Goal: Navigation & Orientation: Find specific page/section

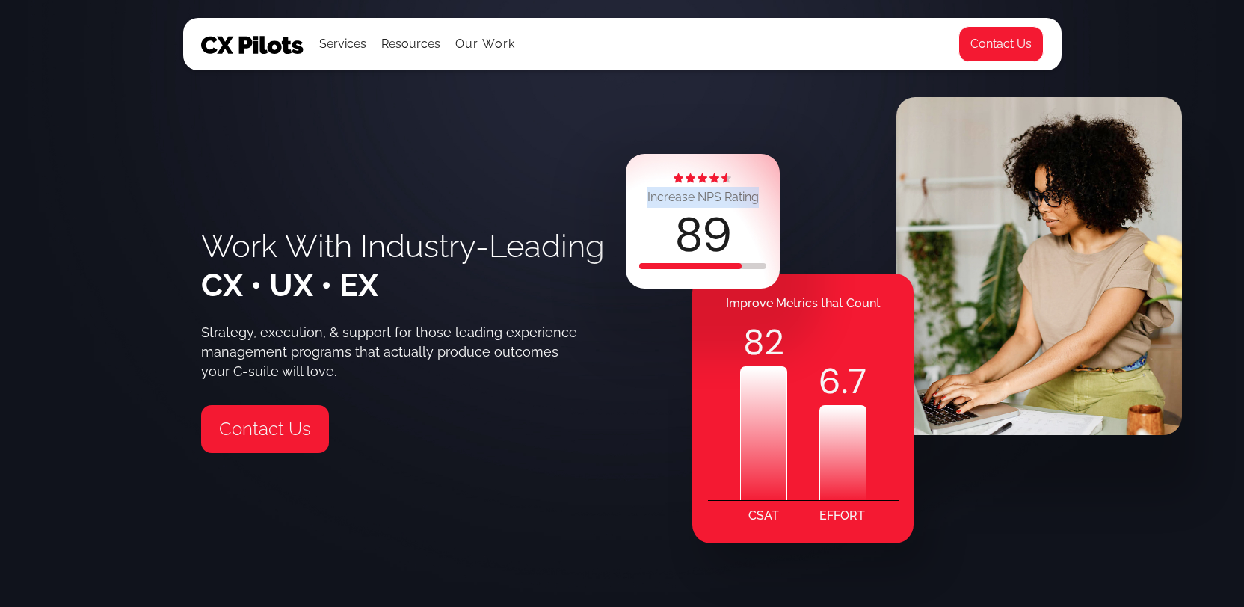
drag, startPoint x: 642, startPoint y: 196, endPoint x: 777, endPoint y: 194, distance: 134.6
click at [777, 194] on div "Increase NPS Rating 89" at bounding box center [703, 221] width 154 height 135
click at [465, 43] on link "Our Work" at bounding box center [485, 43] width 61 height 13
